Goal: Transaction & Acquisition: Purchase product/service

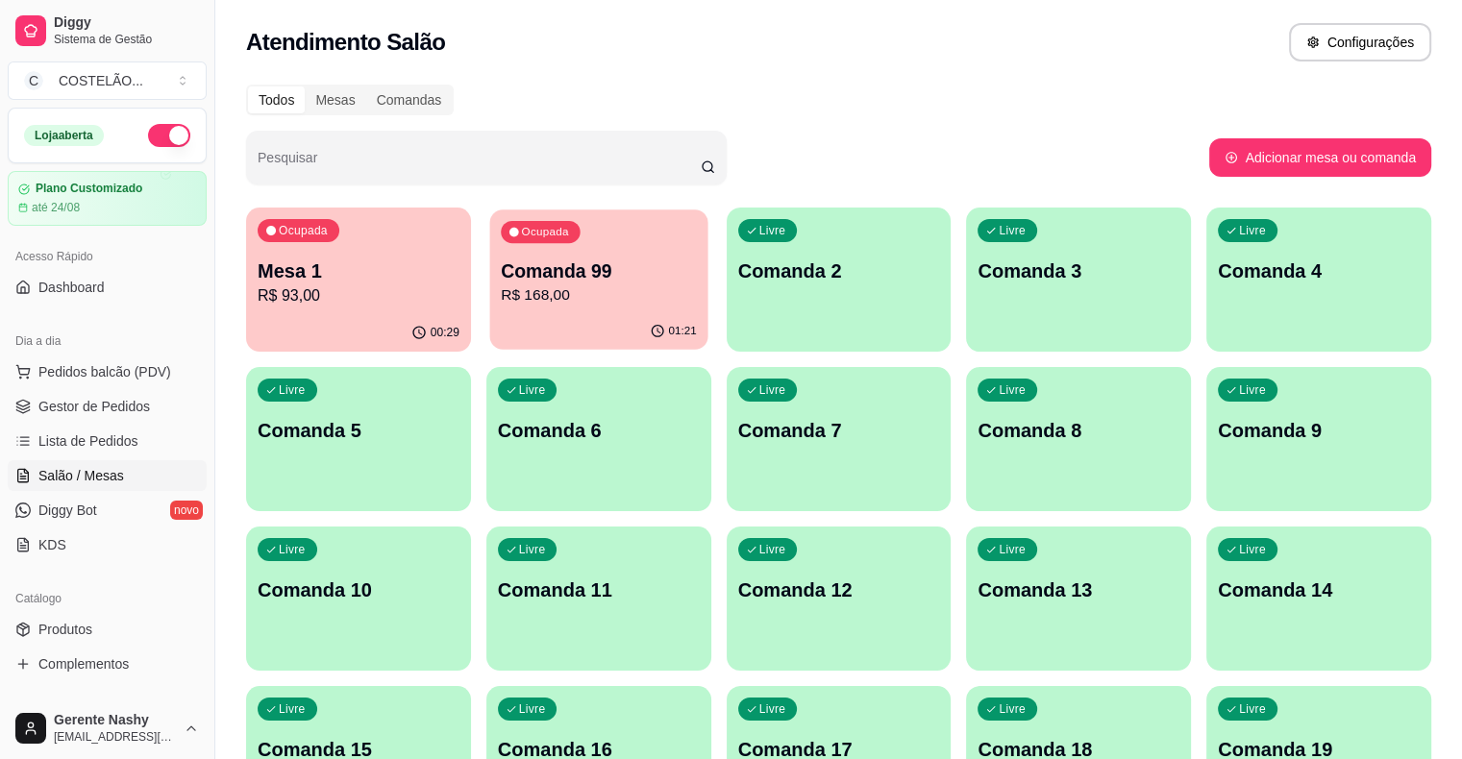
click at [501, 300] on p "R$ 168,00" at bounding box center [599, 296] width 196 height 22
click at [297, 314] on div "00:29" at bounding box center [359, 331] width 218 height 37
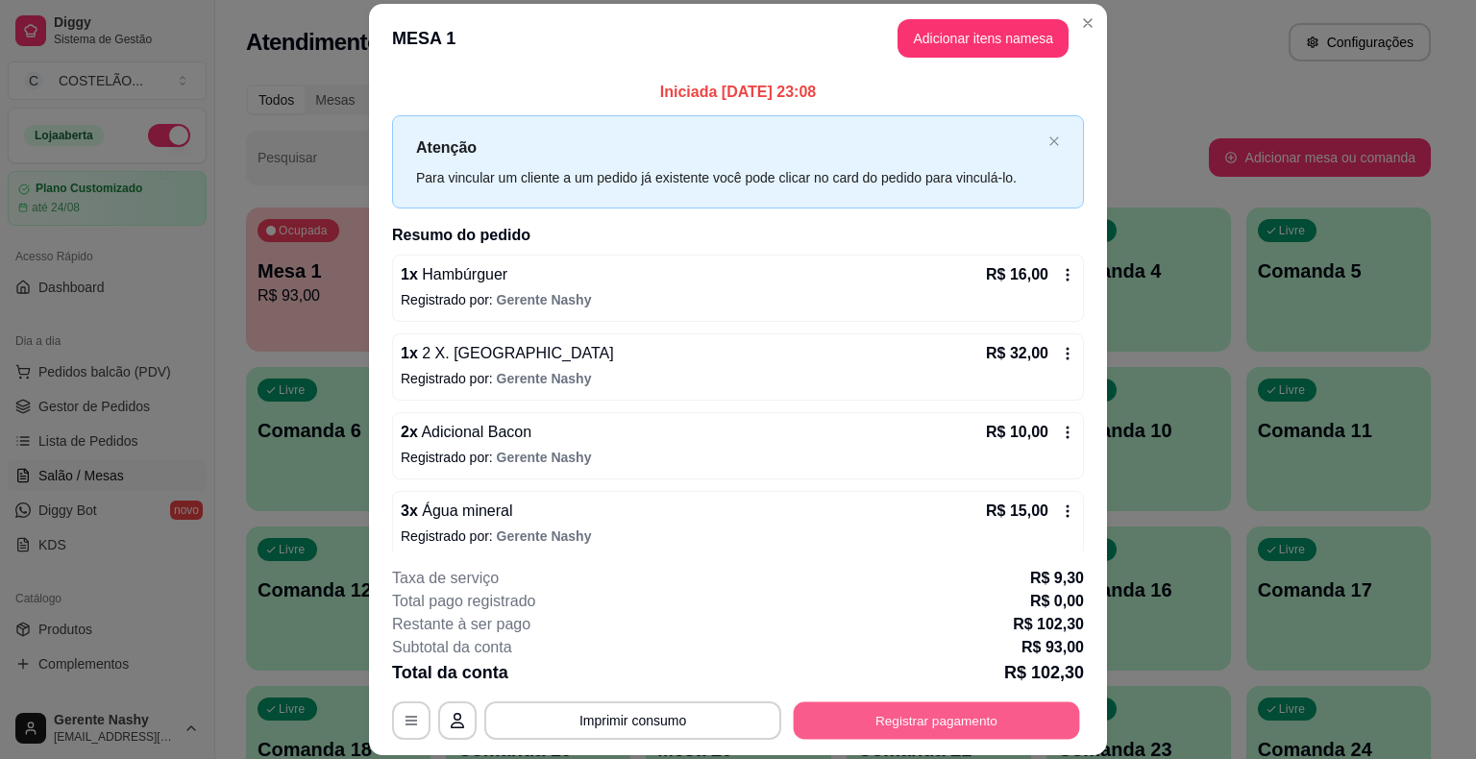
click at [877, 709] on button "Registrar pagamento" at bounding box center [937, 721] width 286 height 37
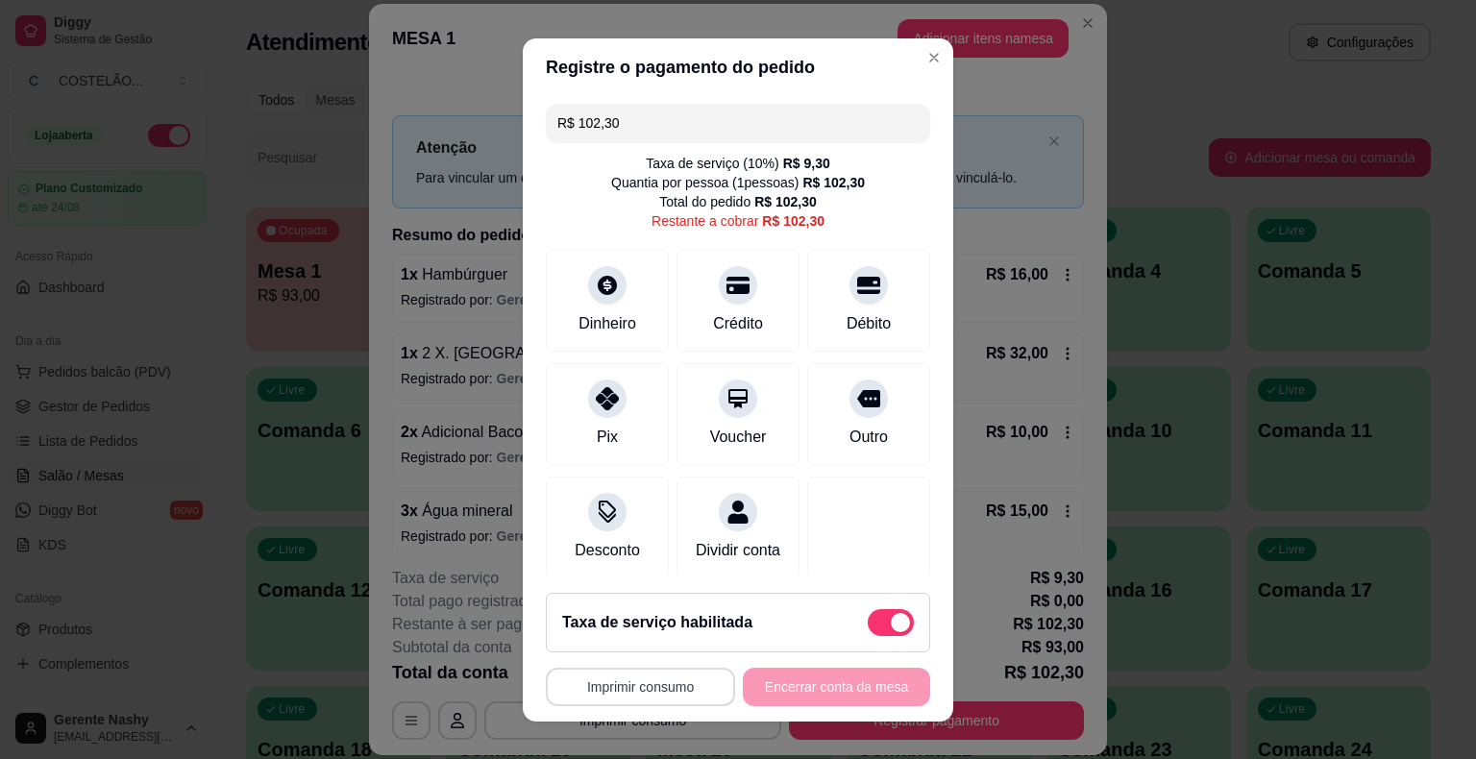
click at [663, 684] on button "Imprimir consumo" at bounding box center [640, 687] width 189 height 38
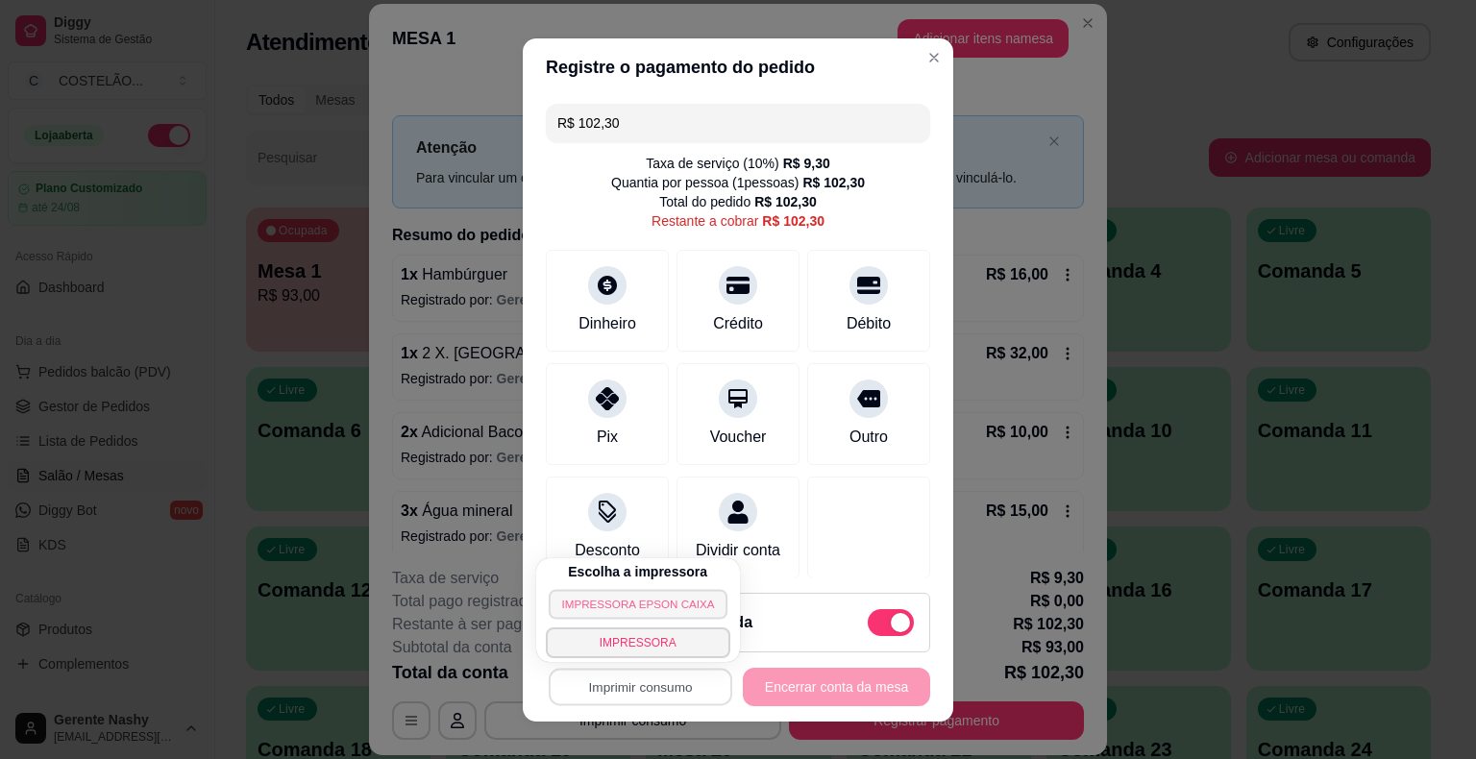
click at [666, 594] on button "IMPRESSORA EPSON CAIXA" at bounding box center [638, 604] width 179 height 30
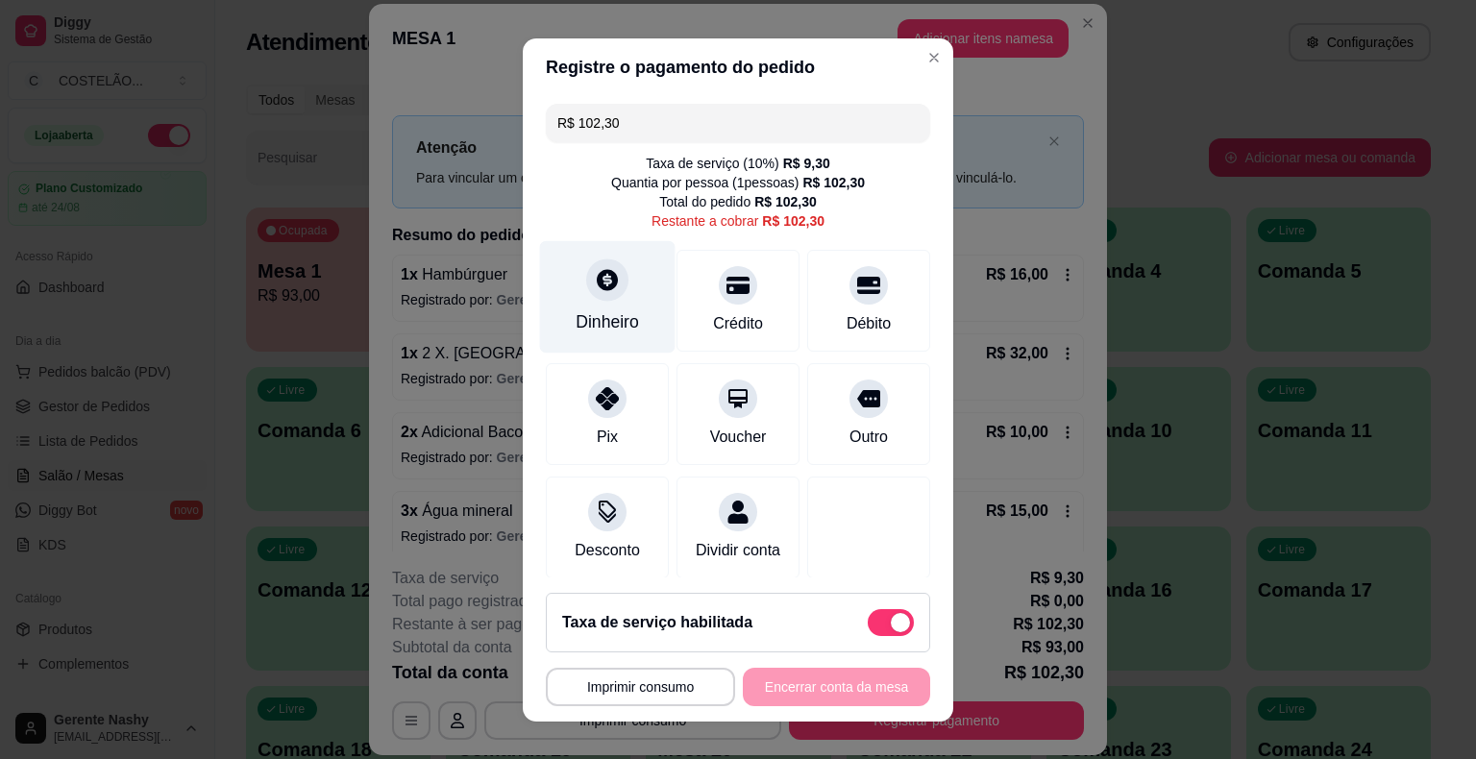
click at [597, 285] on icon at bounding box center [607, 279] width 21 height 21
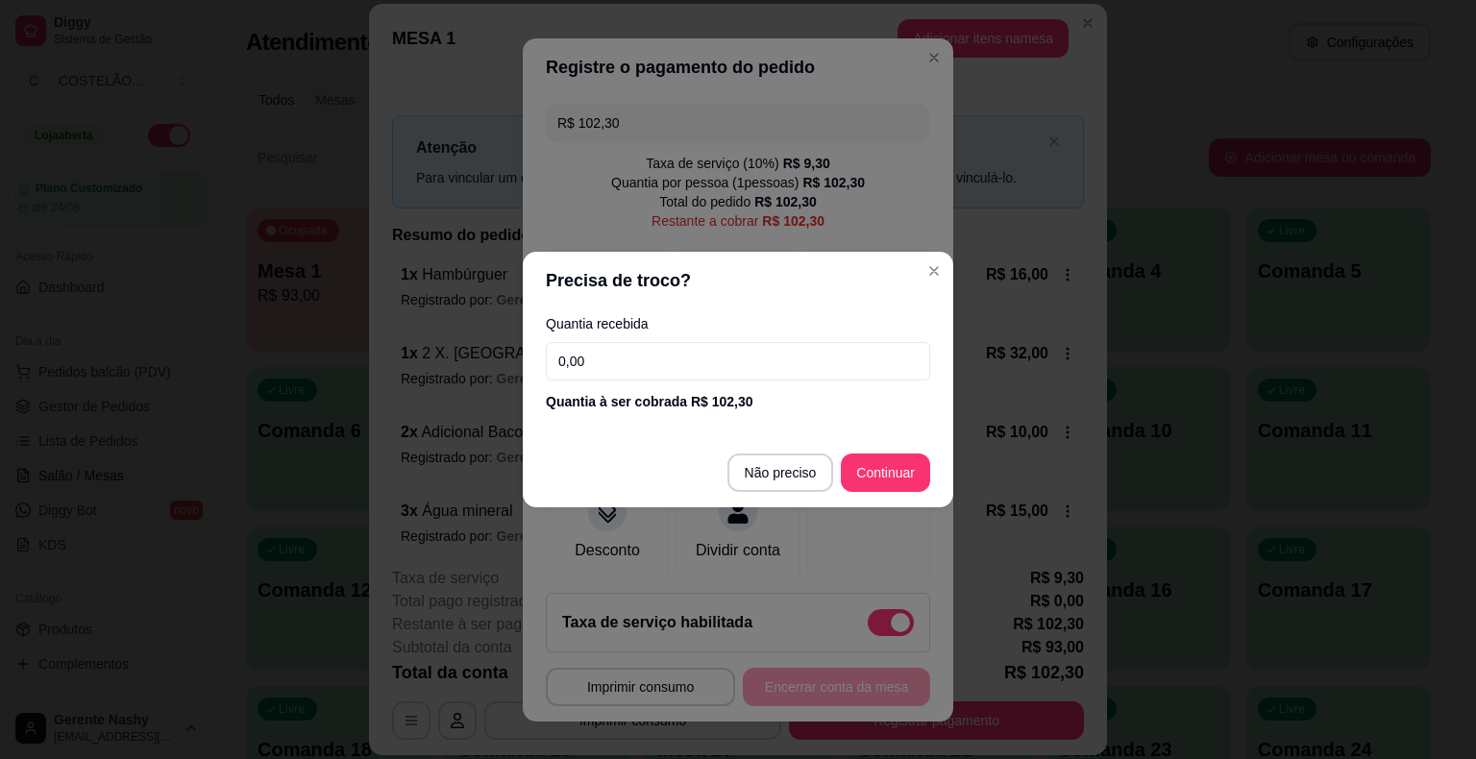
click at [594, 350] on input "0,00" at bounding box center [738, 361] width 384 height 38
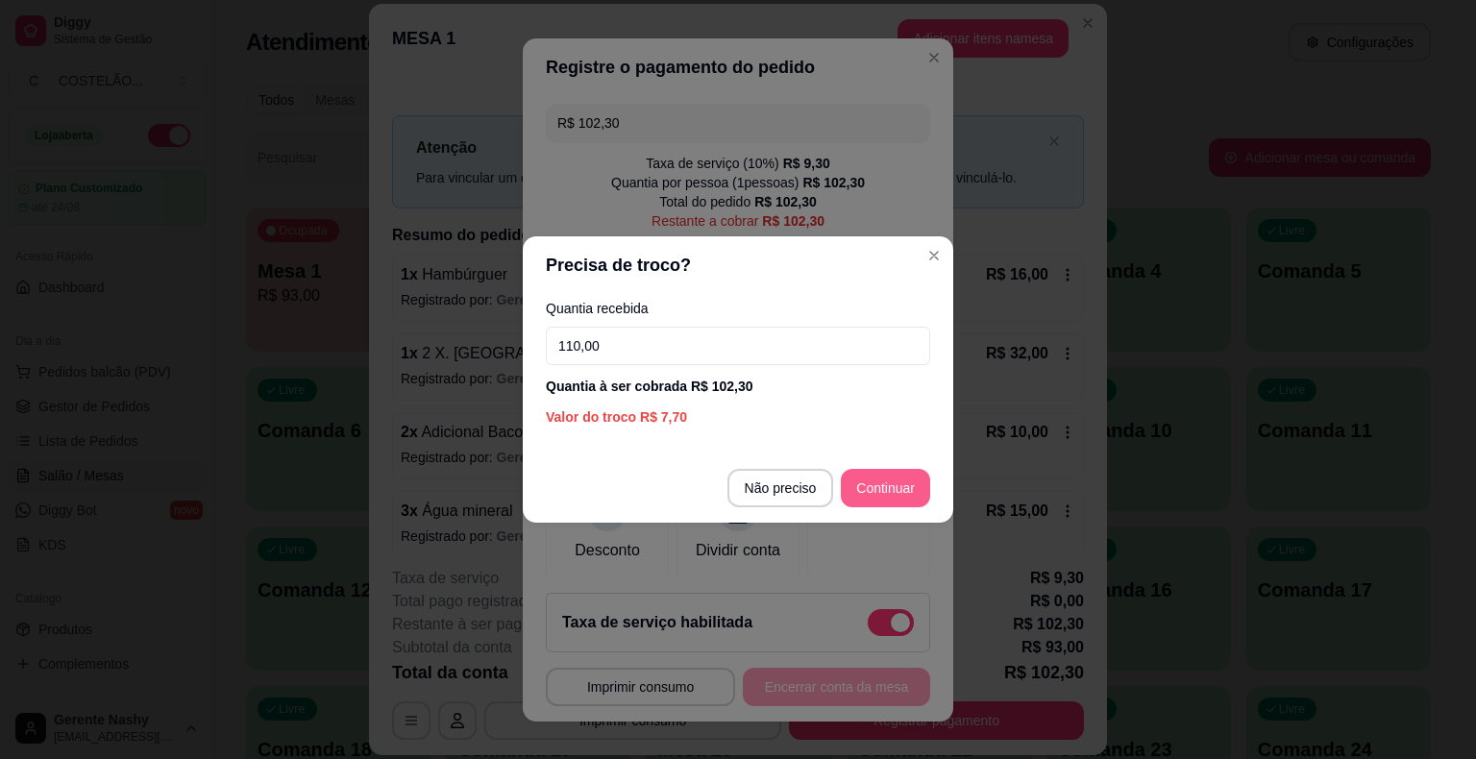
type input "110,00"
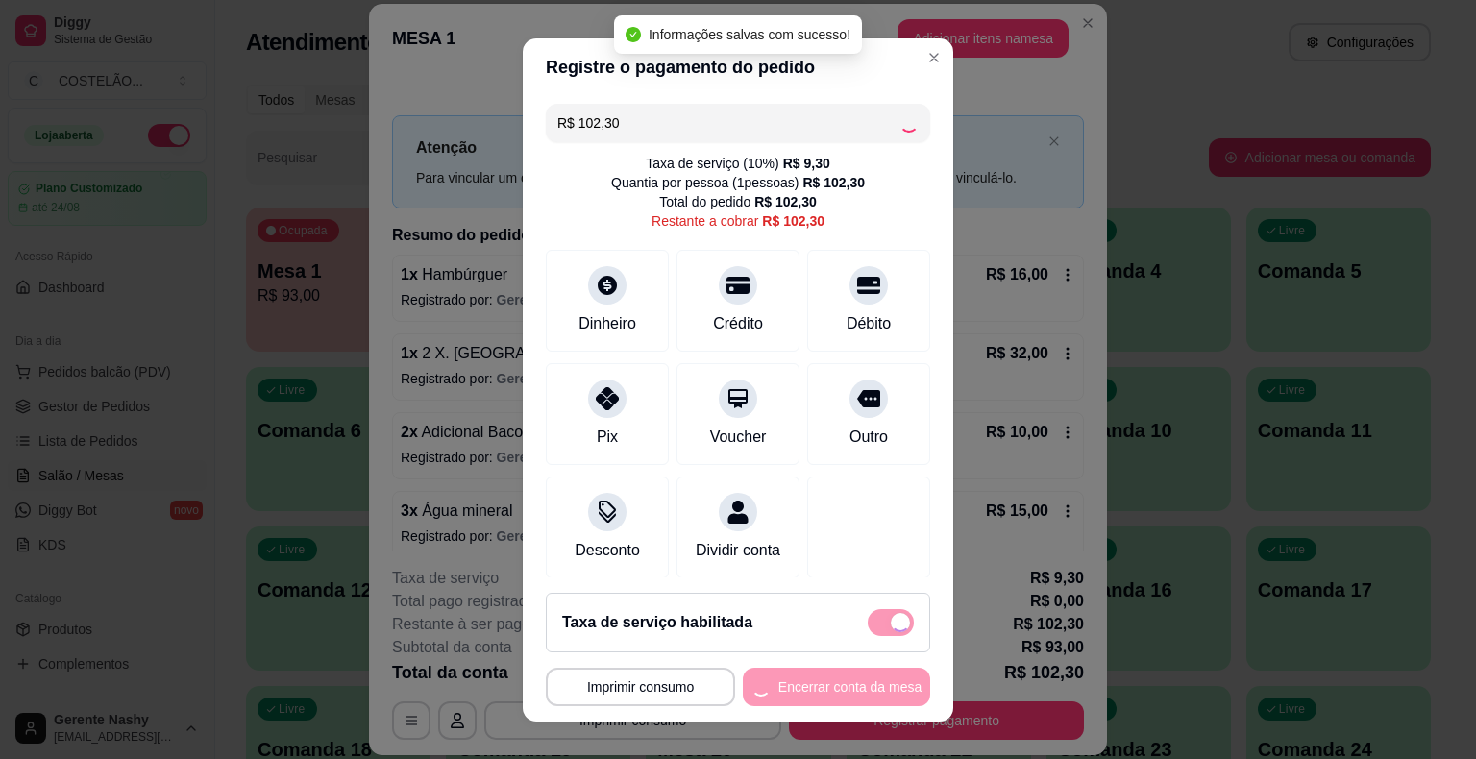
type input "R$ 0,00"
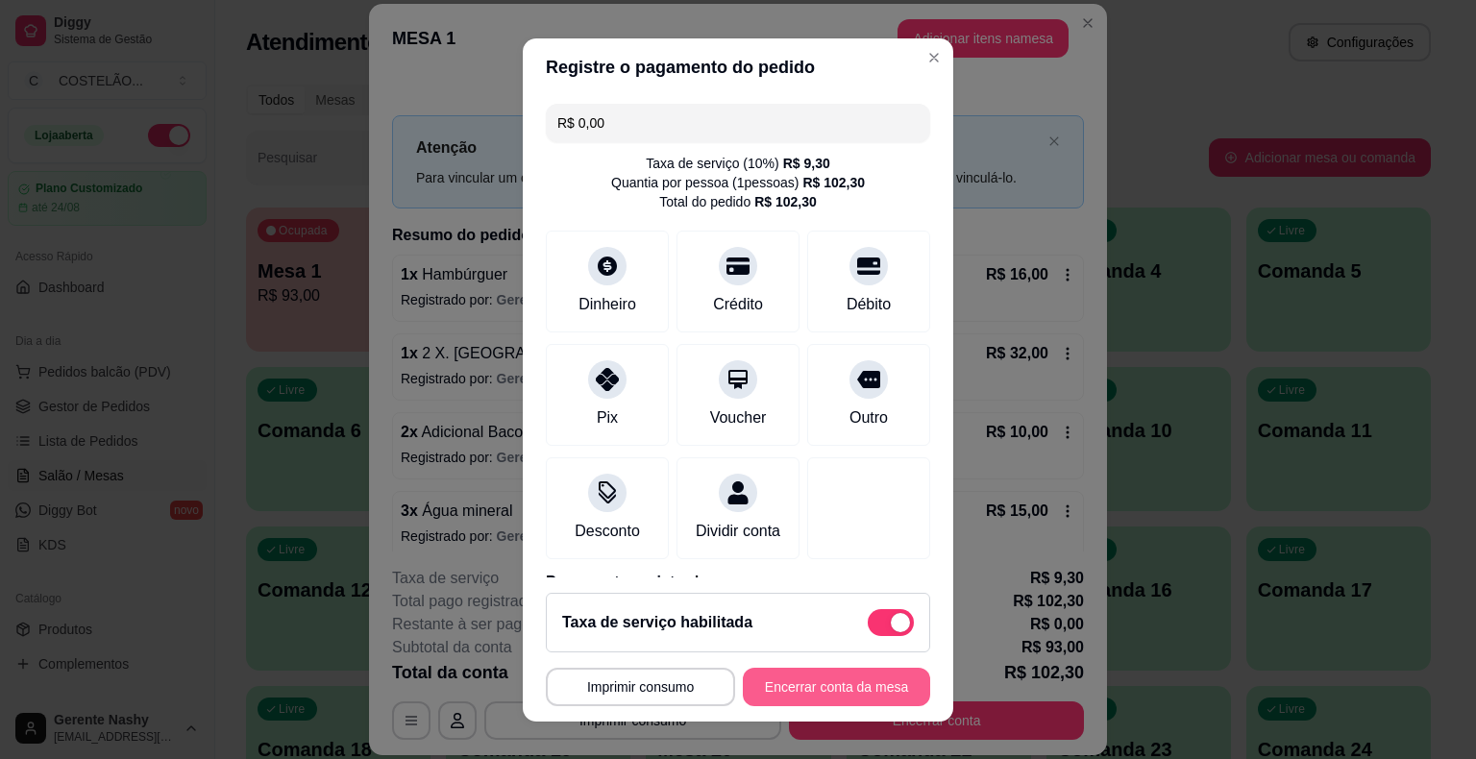
click at [807, 685] on button "Encerrar conta da mesa" at bounding box center [836, 687] width 187 height 38
